Goal: Answer question/provide support

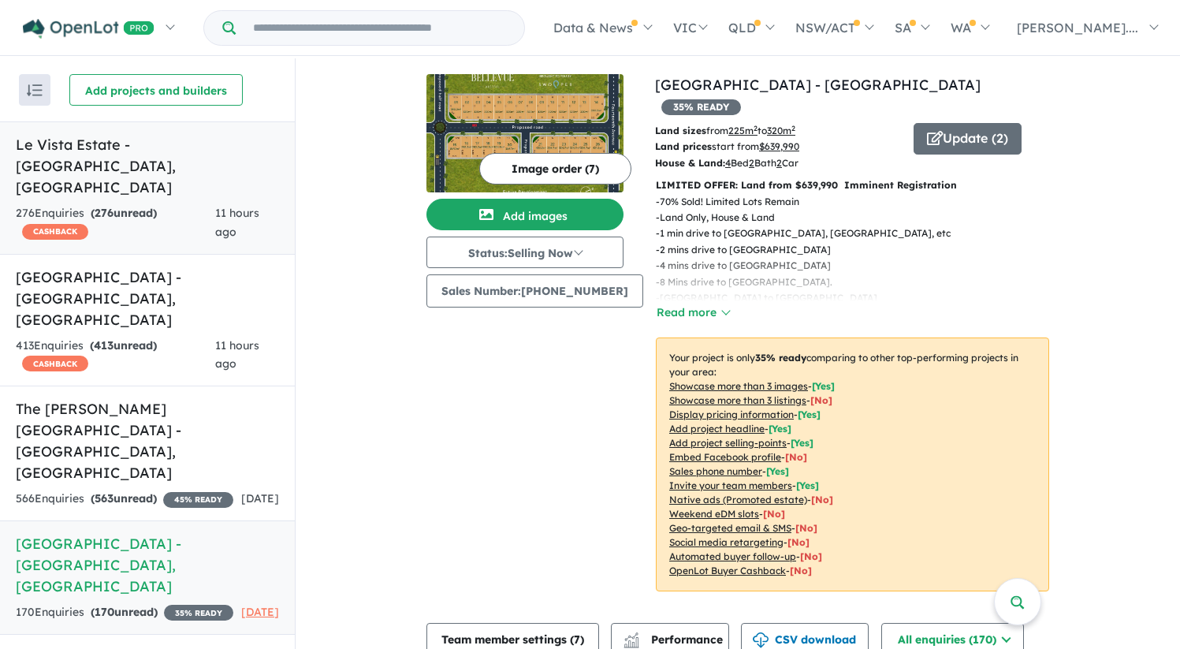
click at [129, 206] on strong "( 276 unread)" at bounding box center [124, 213] width 66 height 14
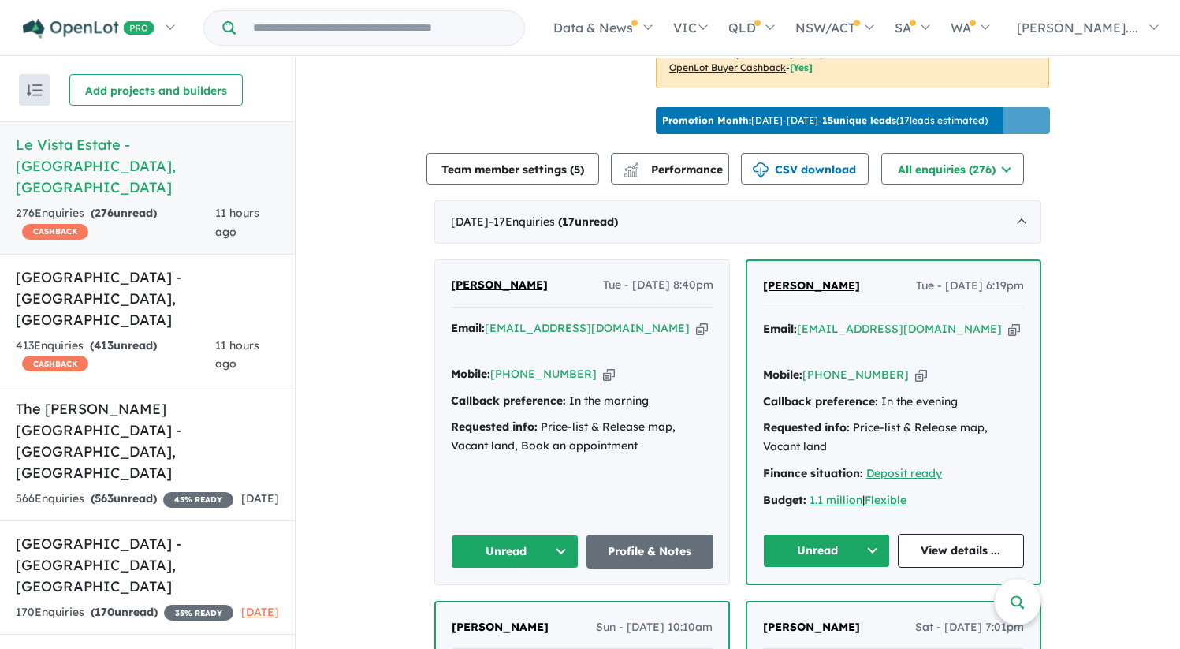
scroll to position [488, 0]
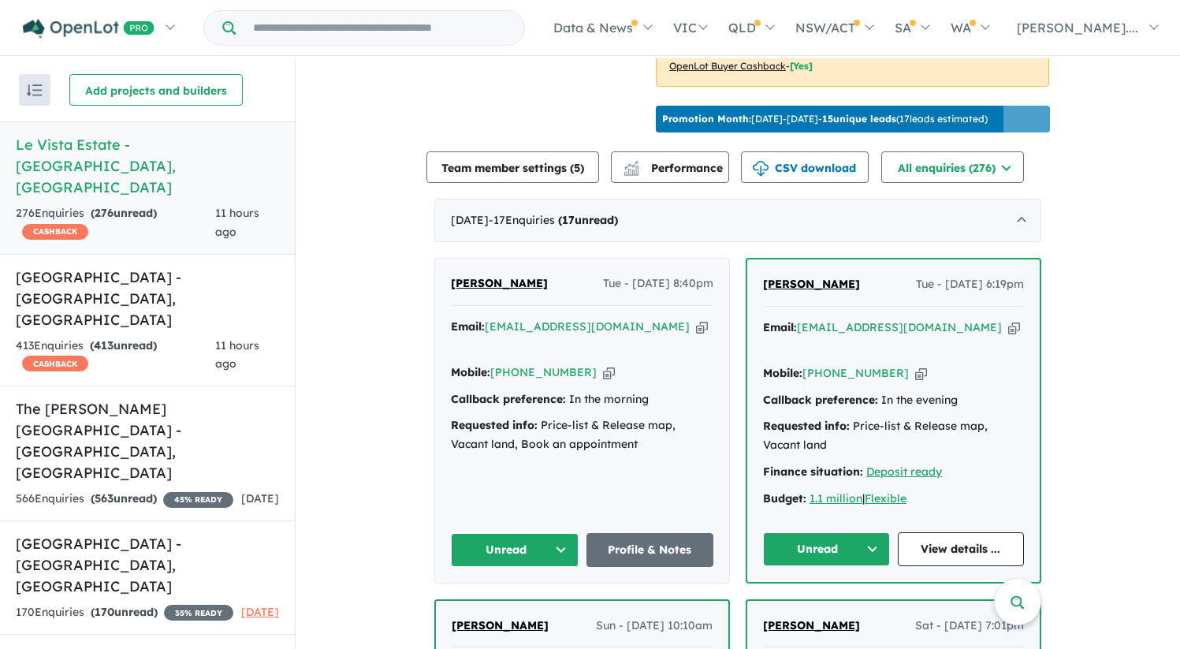
click at [813, 279] on span "Maria Nikou-samuel" at bounding box center [811, 284] width 97 height 14
click at [178, 267] on h5 "Leppington Square Estate - Leppington , NSW" at bounding box center [147, 299] width 263 height 64
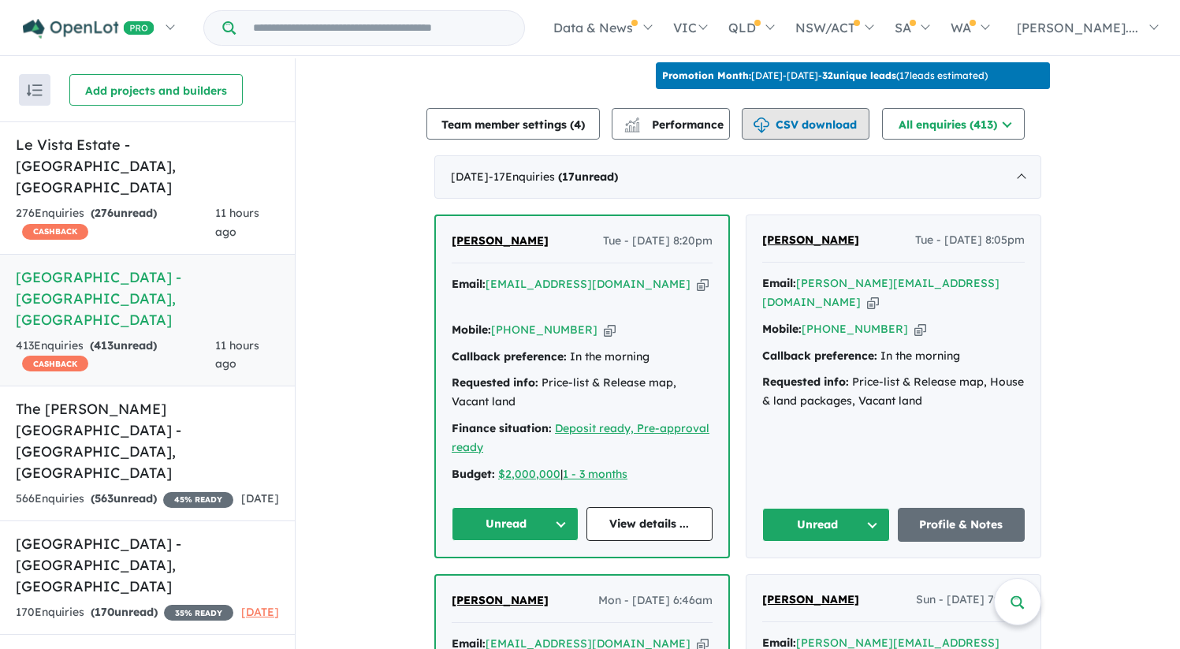
scroll to position [543, 0]
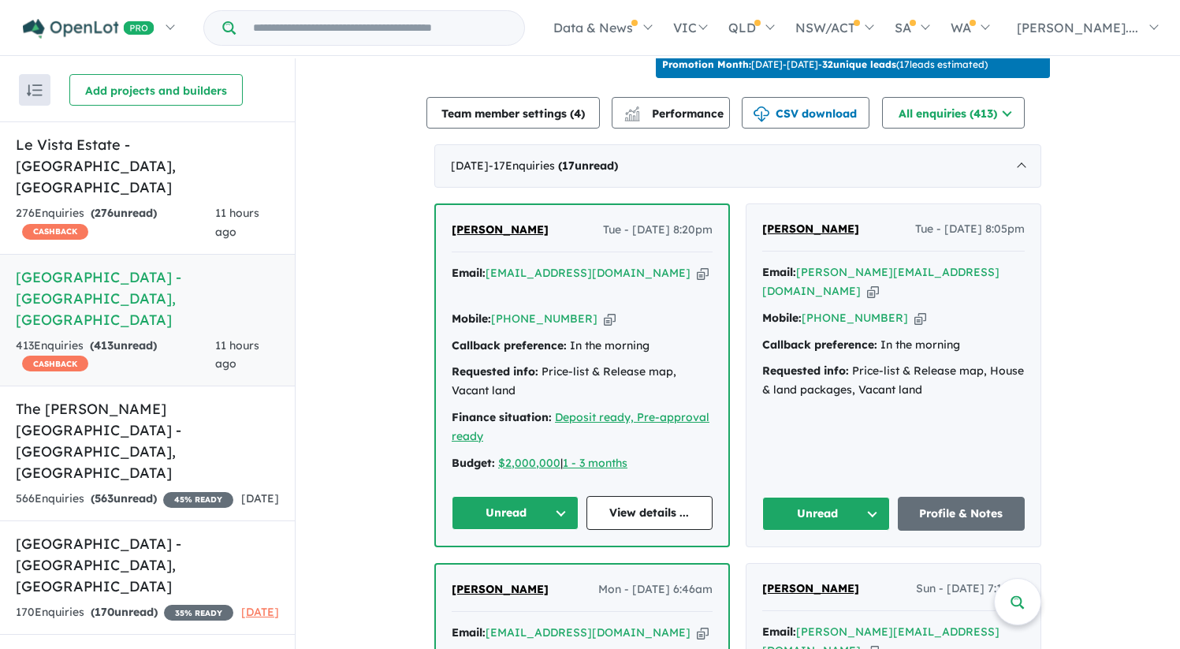
click at [484, 240] on link "Paul Currao" at bounding box center [500, 230] width 97 height 19
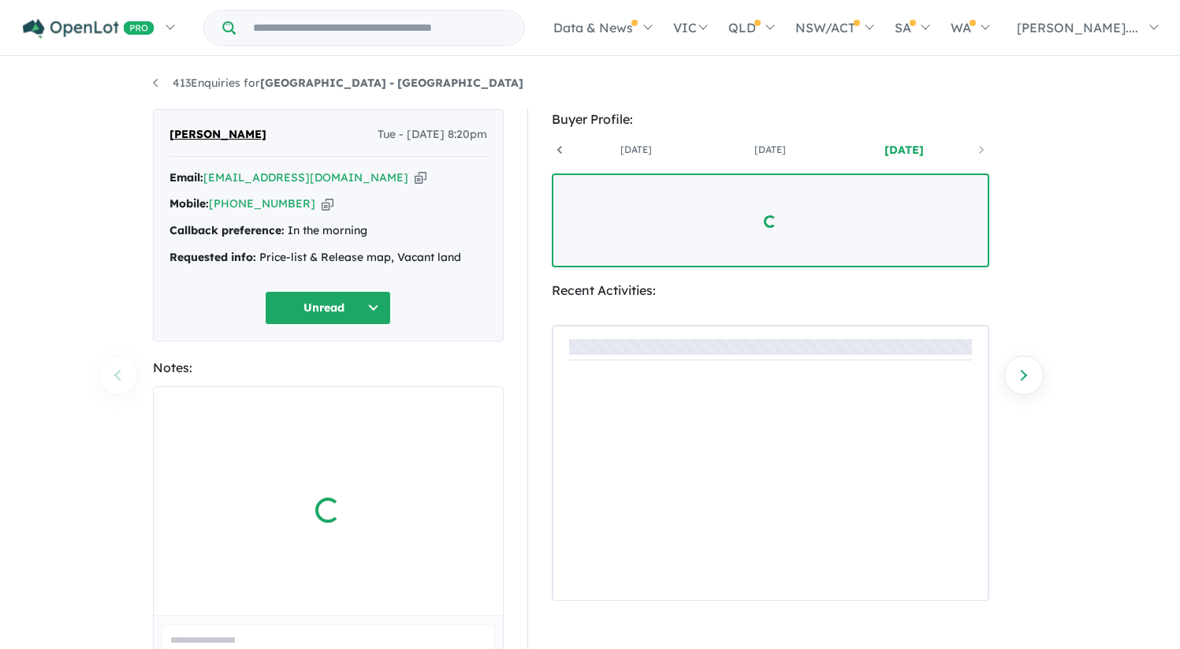
scroll to position [0, 117]
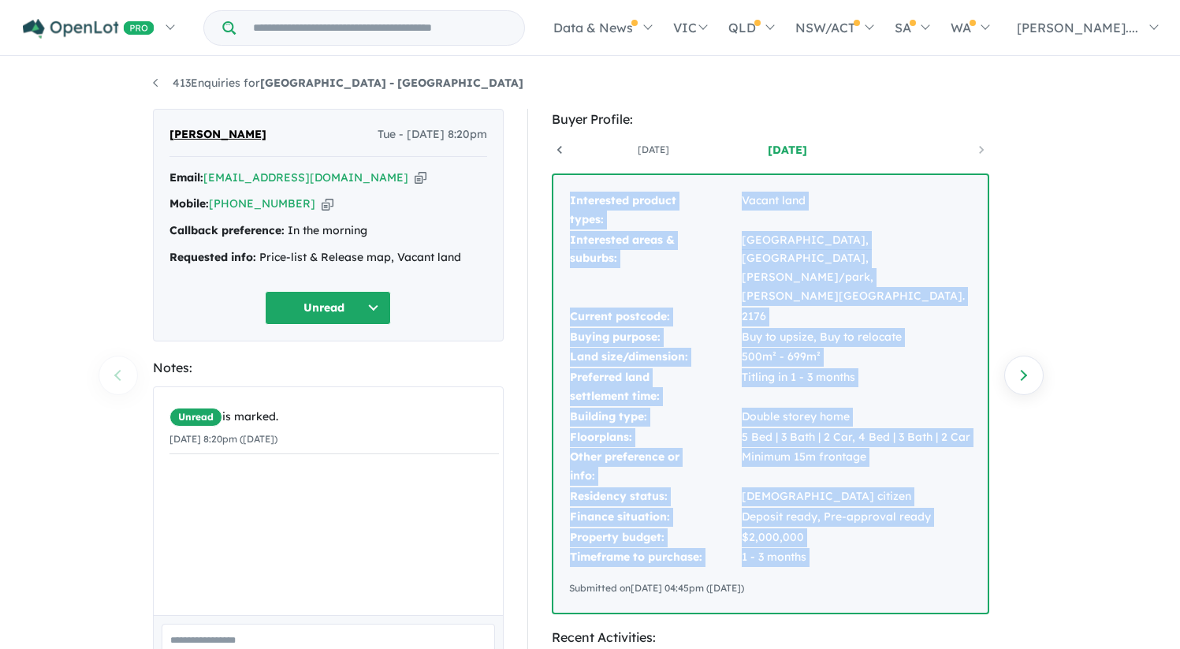
drag, startPoint x: 570, startPoint y: 200, endPoint x: 857, endPoint y: 539, distance: 444.2
click at [857, 539] on div "Interested product types: Vacant land Interested areas & suburbs: Gledswoo Hill…" at bounding box center [771, 394] width 434 height 438
copy tbody "Interested product types: Vacant land Interested areas & suburbs: Gledswoo Hill…"
